Goal: Register for event/course

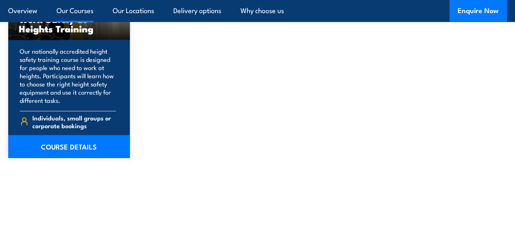
scroll to position [1188, 0]
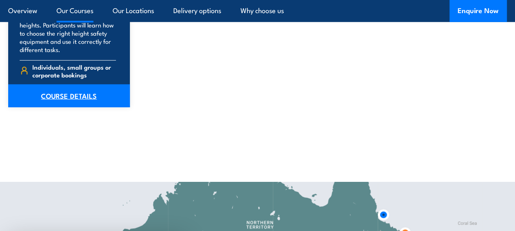
click at [67, 96] on link "COURSE DETAILS" at bounding box center [69, 95] width 122 height 23
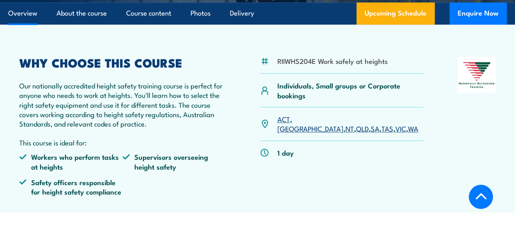
scroll to position [246, 0]
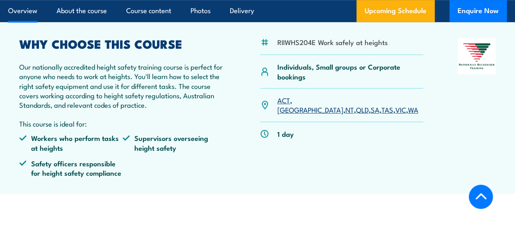
click at [299, 104] on link "NSW" at bounding box center [310, 109] width 66 height 10
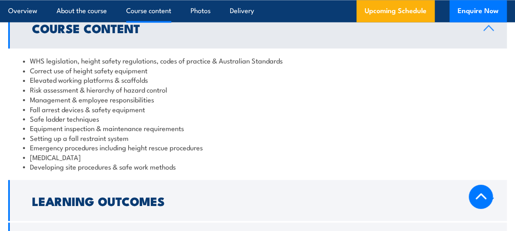
scroll to position [756, 0]
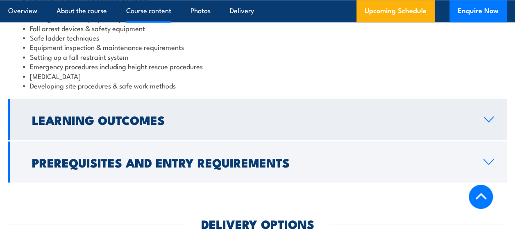
click at [489, 120] on icon at bounding box center [488, 119] width 9 height 5
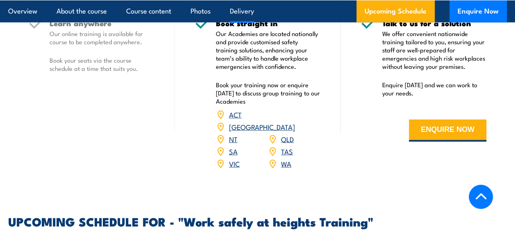
scroll to position [1026, 0]
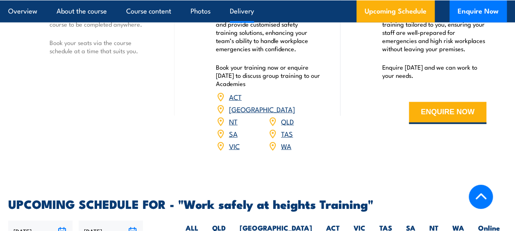
click at [290, 104] on link "NSW" at bounding box center [262, 109] width 66 height 10
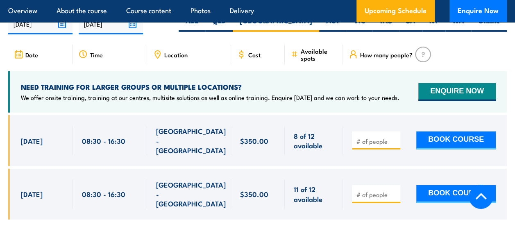
scroll to position [1253, 0]
